Goal: Task Accomplishment & Management: Manage account settings

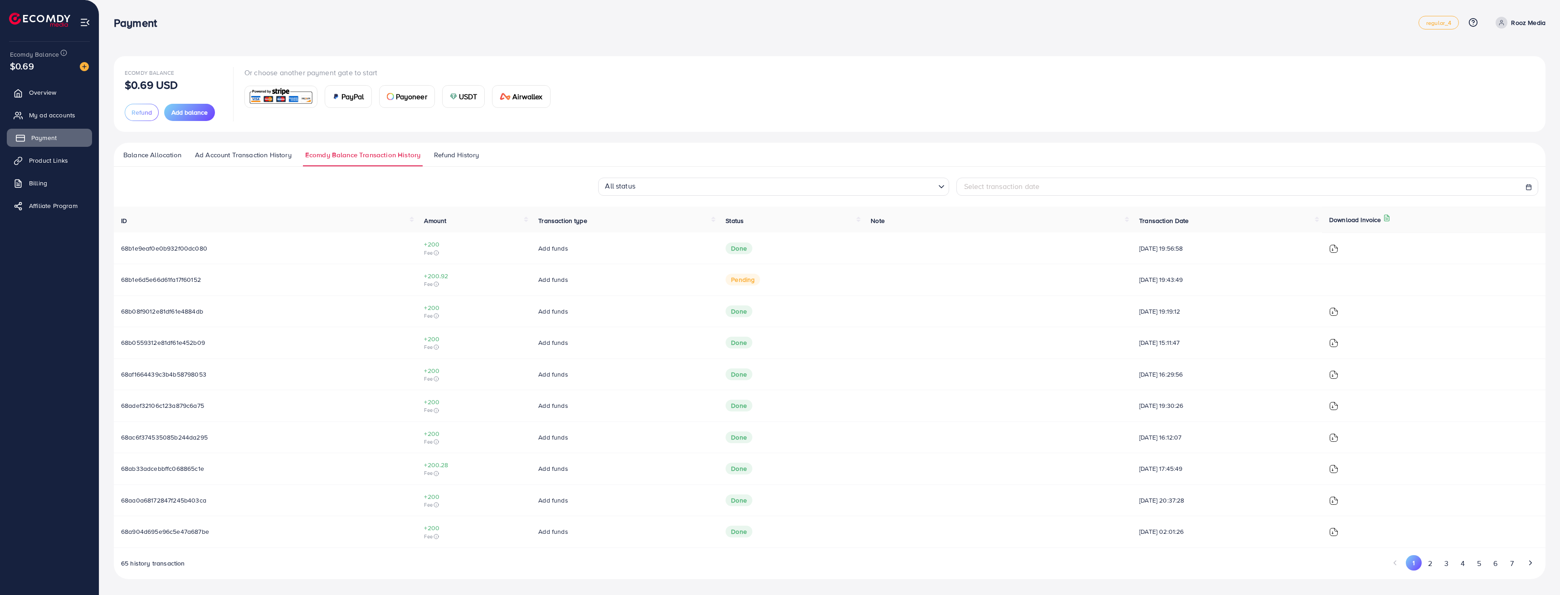
drag, startPoint x: 38, startPoint y: 135, endPoint x: 71, endPoint y: 129, distance: 33.3
click at [38, 135] on span "Payment" at bounding box center [43, 137] width 25 height 9
click at [160, 158] on span "Balance Allocation" at bounding box center [152, 155] width 58 height 10
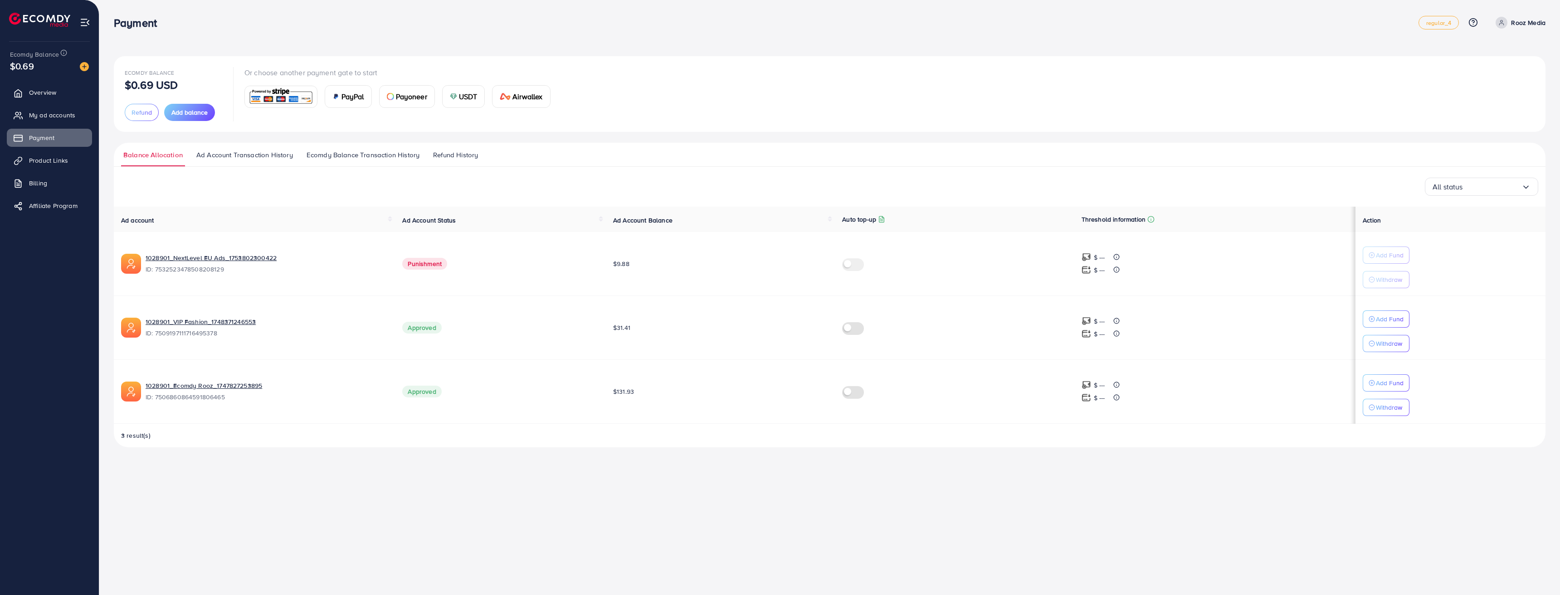
click at [657, 506] on div "Payment regular_4 Help Center Contact Support Plans and Pricing Term and policy…" at bounding box center [780, 297] width 1560 height 595
